Goal: Task Accomplishment & Management: Use online tool/utility

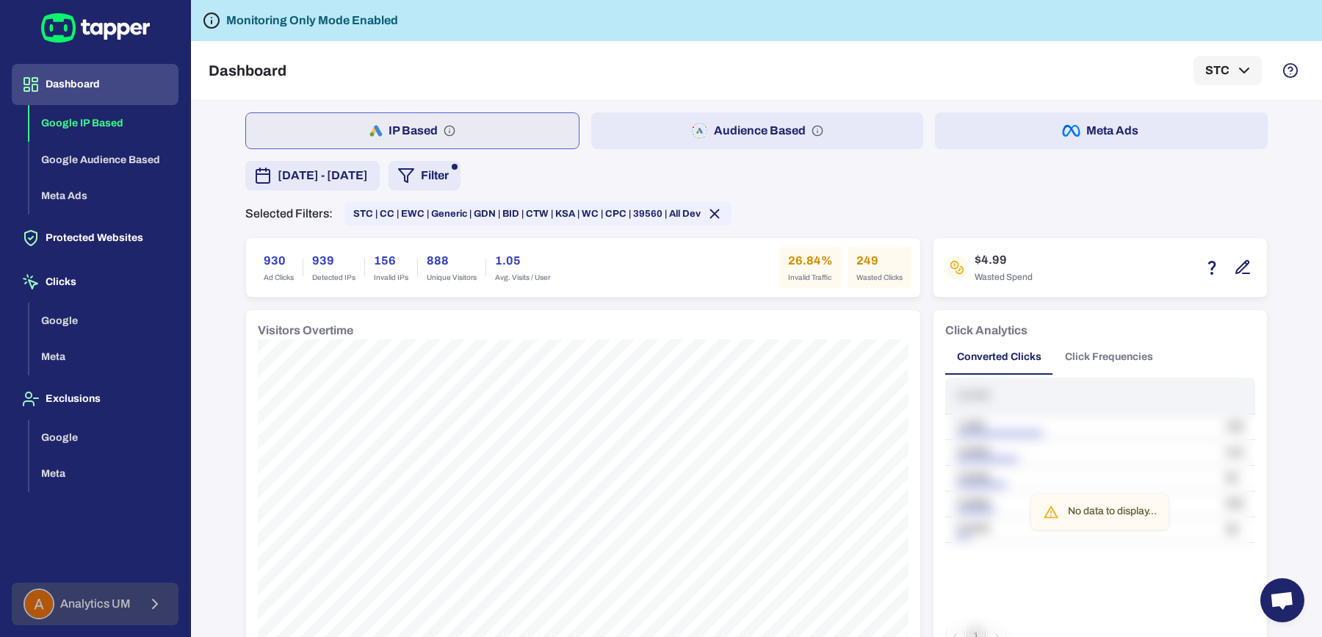
click at [126, 583] on button "Analytics UM" at bounding box center [95, 603] width 167 height 43
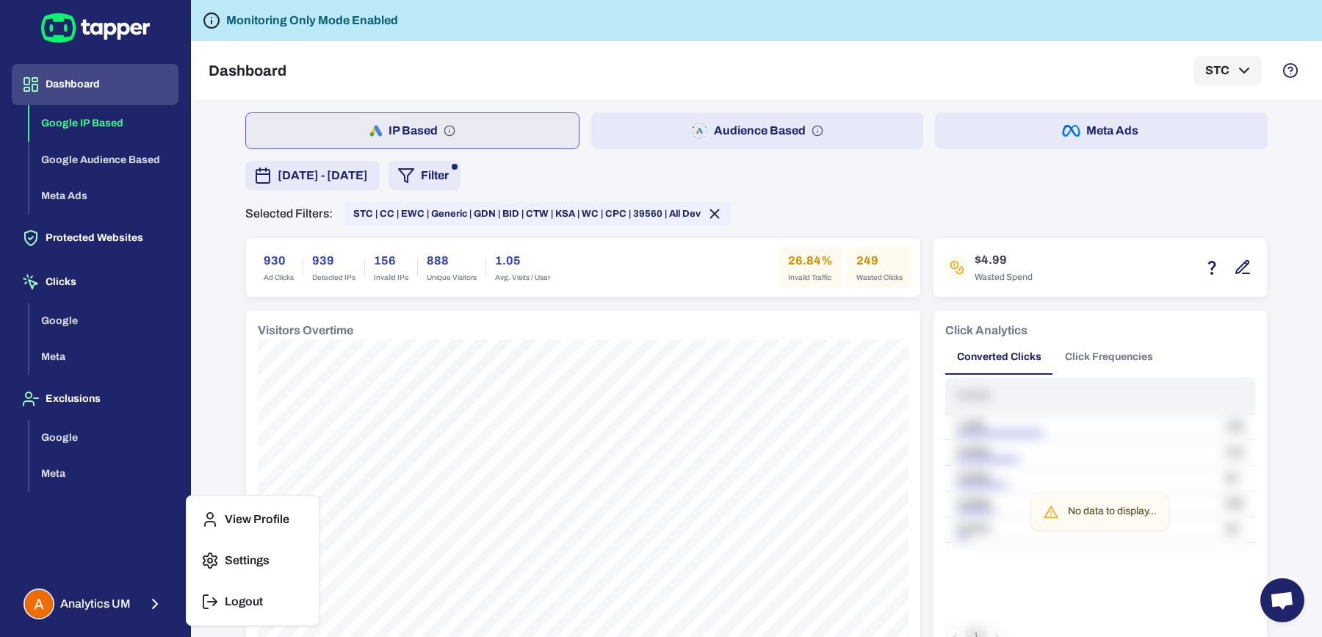
click at [228, 601] on p "Logout" at bounding box center [244, 601] width 38 height 15
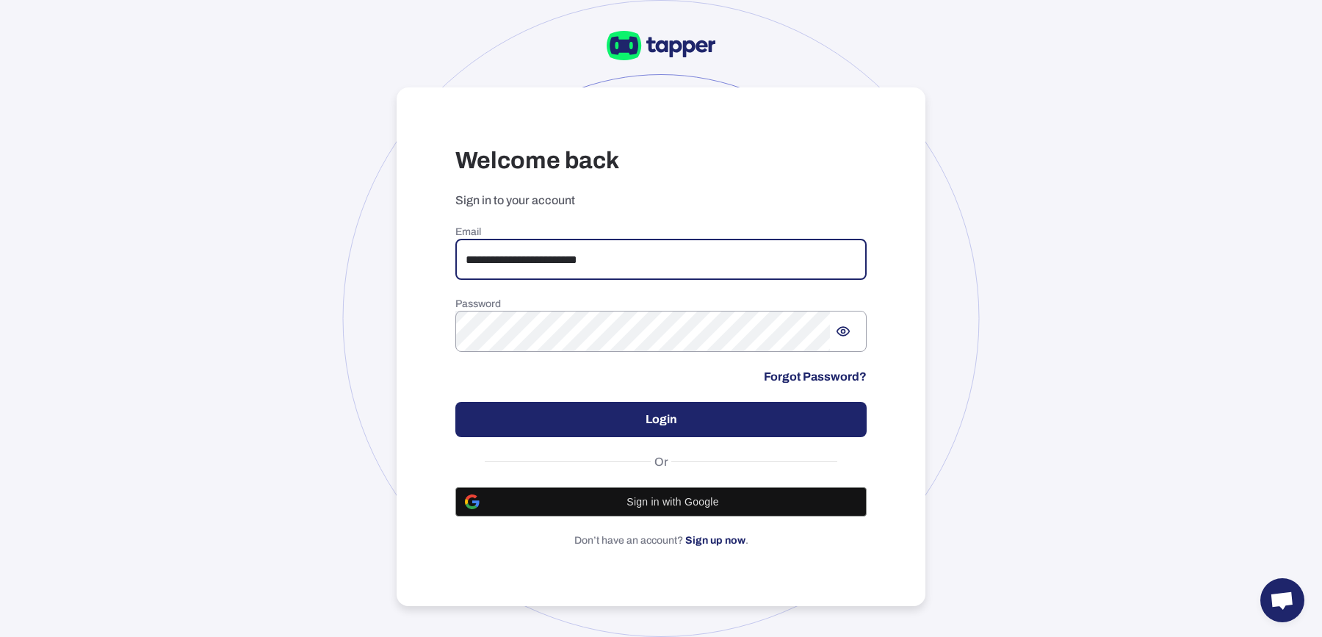
click at [525, 251] on input "**********" at bounding box center [660, 259] width 411 height 41
type input "**********"
click at [631, 413] on button "Login" at bounding box center [660, 419] width 411 height 35
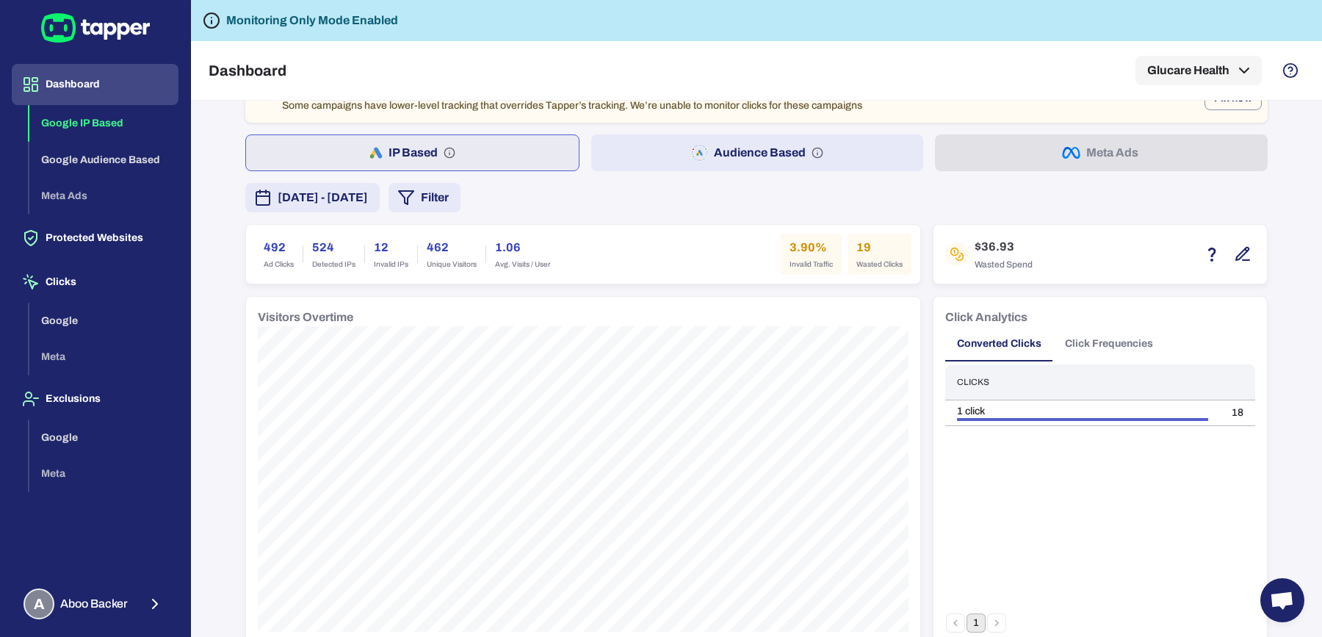
scroll to position [33, 0]
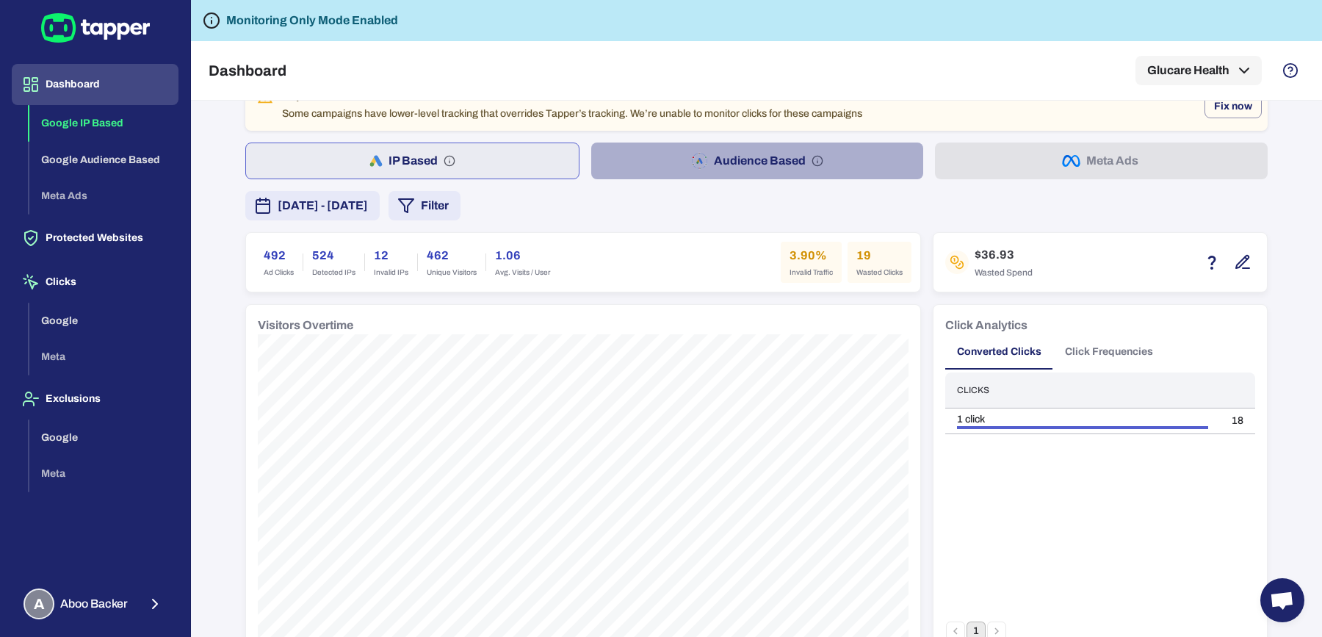
click at [655, 156] on button "Audience Based" at bounding box center [757, 160] width 333 height 37
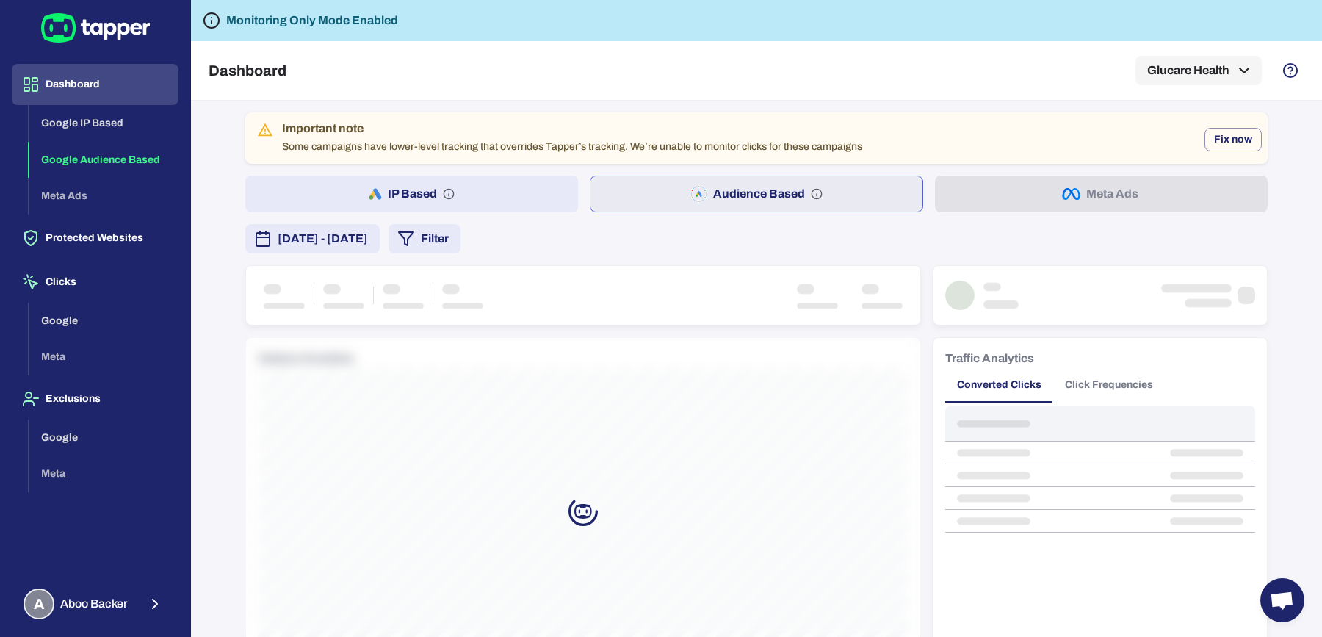
scroll to position [1050, 0]
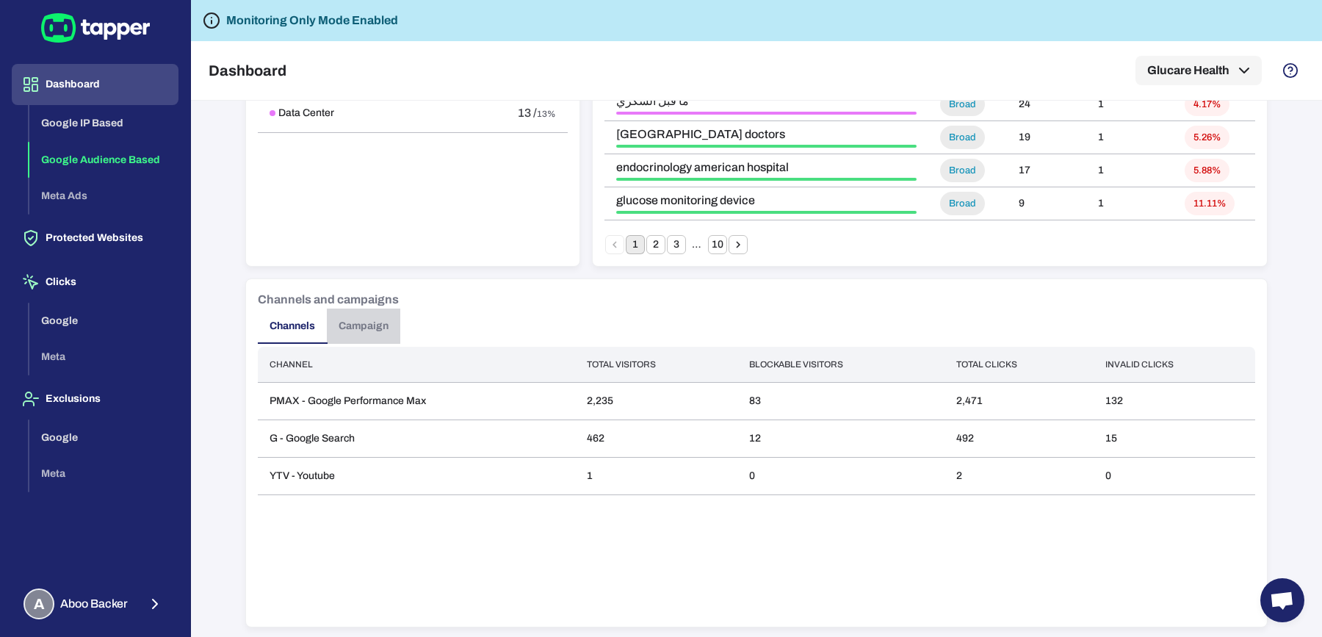
click at [336, 331] on button "Campaign" at bounding box center [363, 325] width 73 height 35
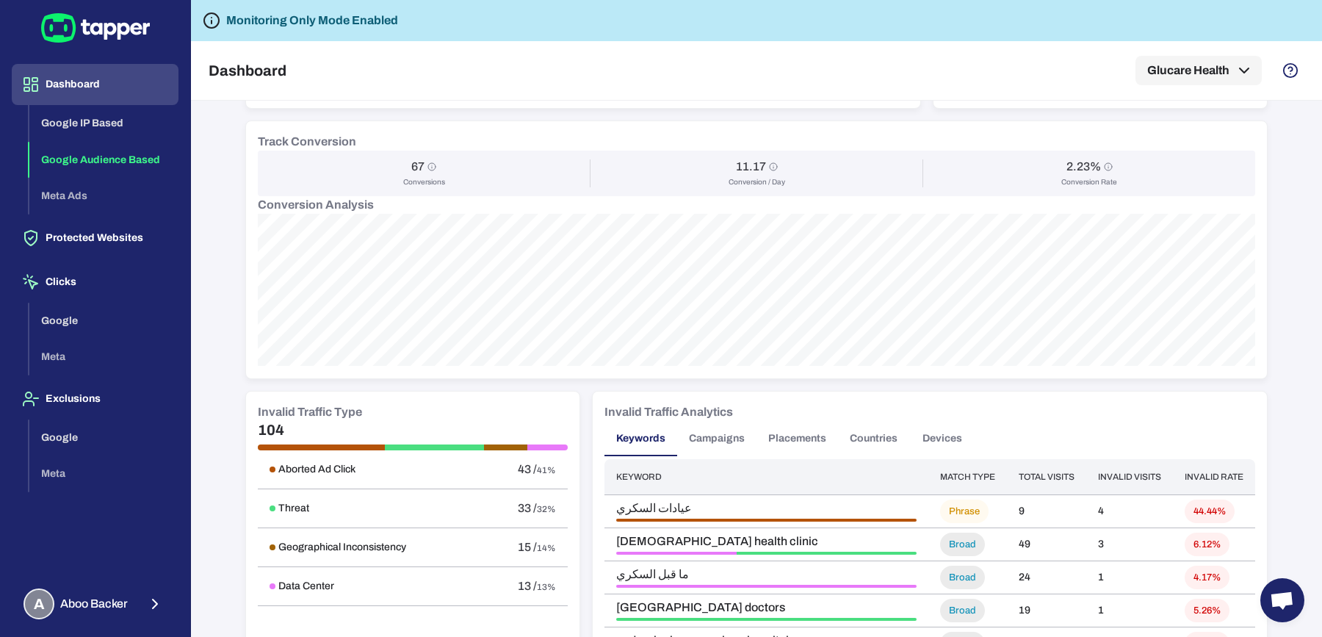
scroll to position [0, 0]
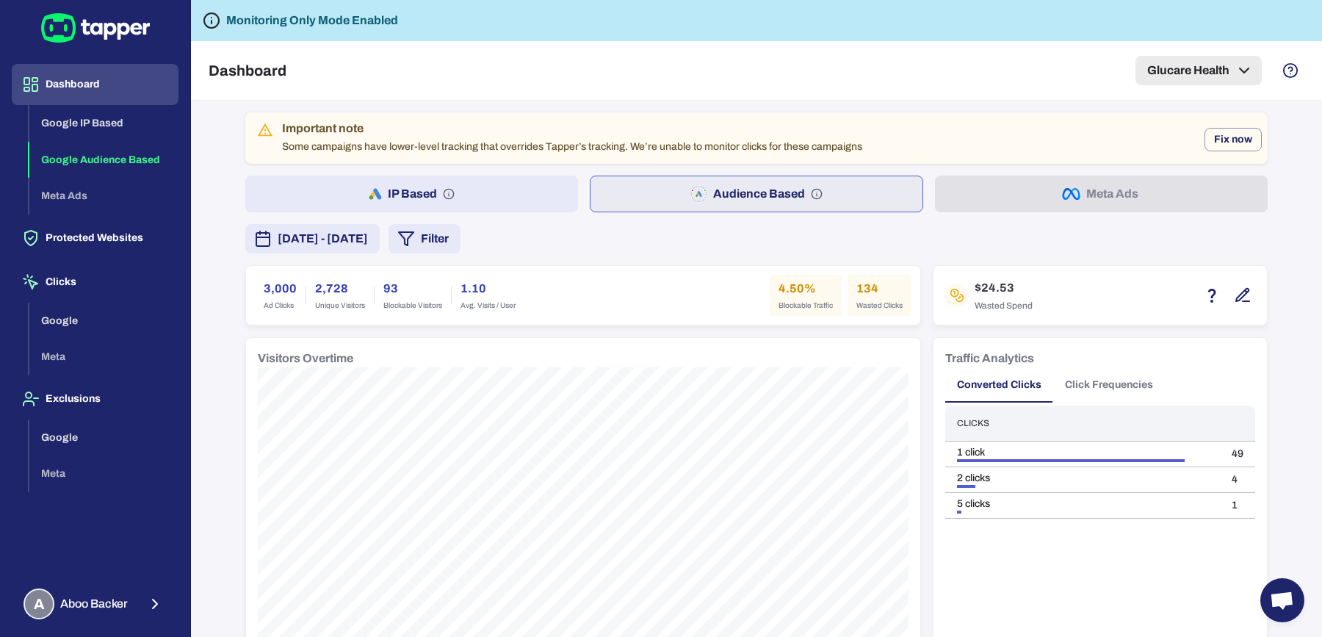
click at [1182, 68] on button "Glucare Health" at bounding box center [1198, 70] width 126 height 29
click at [947, 120] on div at bounding box center [661, 318] width 1322 height 637
